Goal: Task Accomplishment & Management: Manage account settings

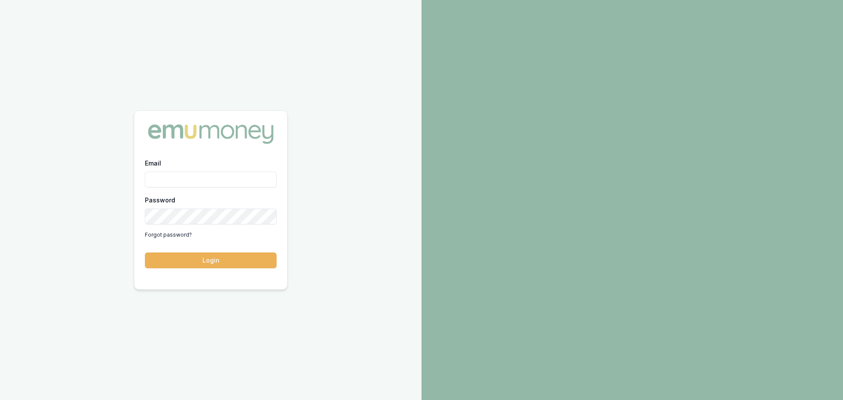
click at [162, 180] on input "Email" at bounding box center [211, 180] width 132 height 16
type input "erin.shield@emumoney.com.au"
click at [145, 252] on button "Login" at bounding box center [211, 260] width 132 height 16
